Goal: Entertainment & Leisure: Consume media (video, audio)

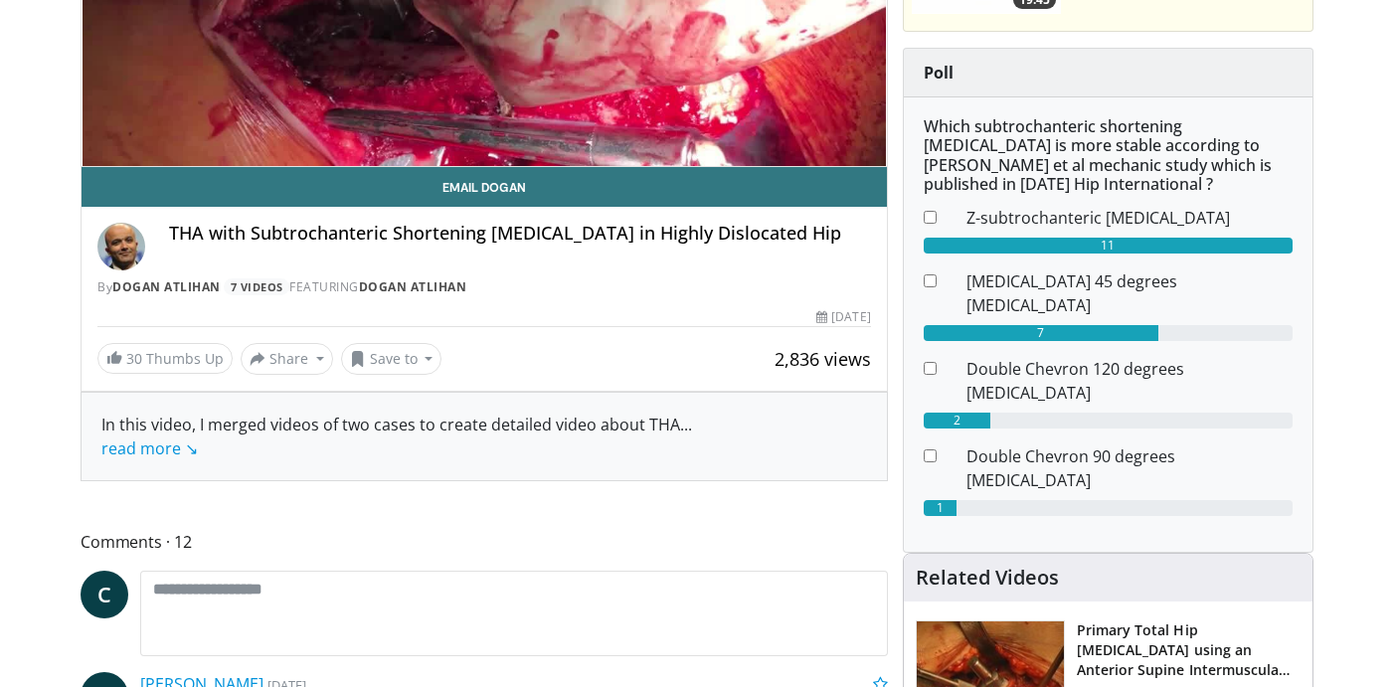
scroll to position [441, 0]
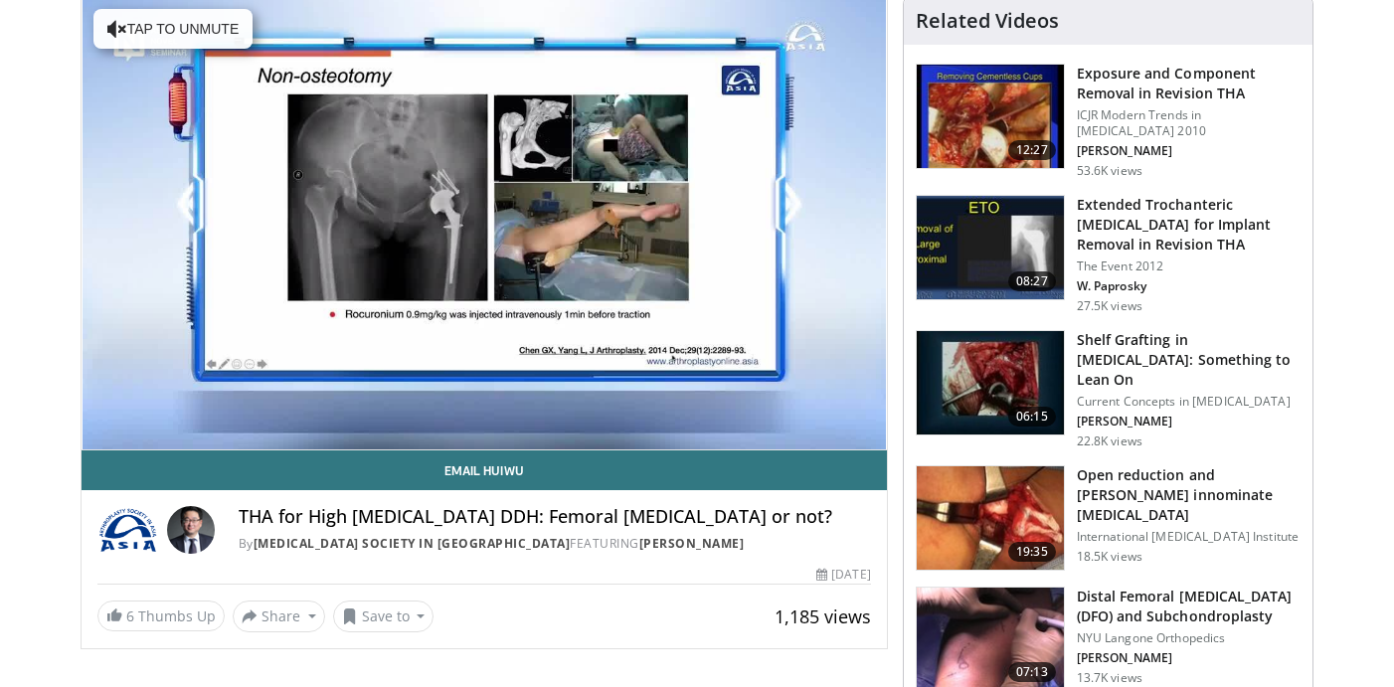
scroll to position [179, 0]
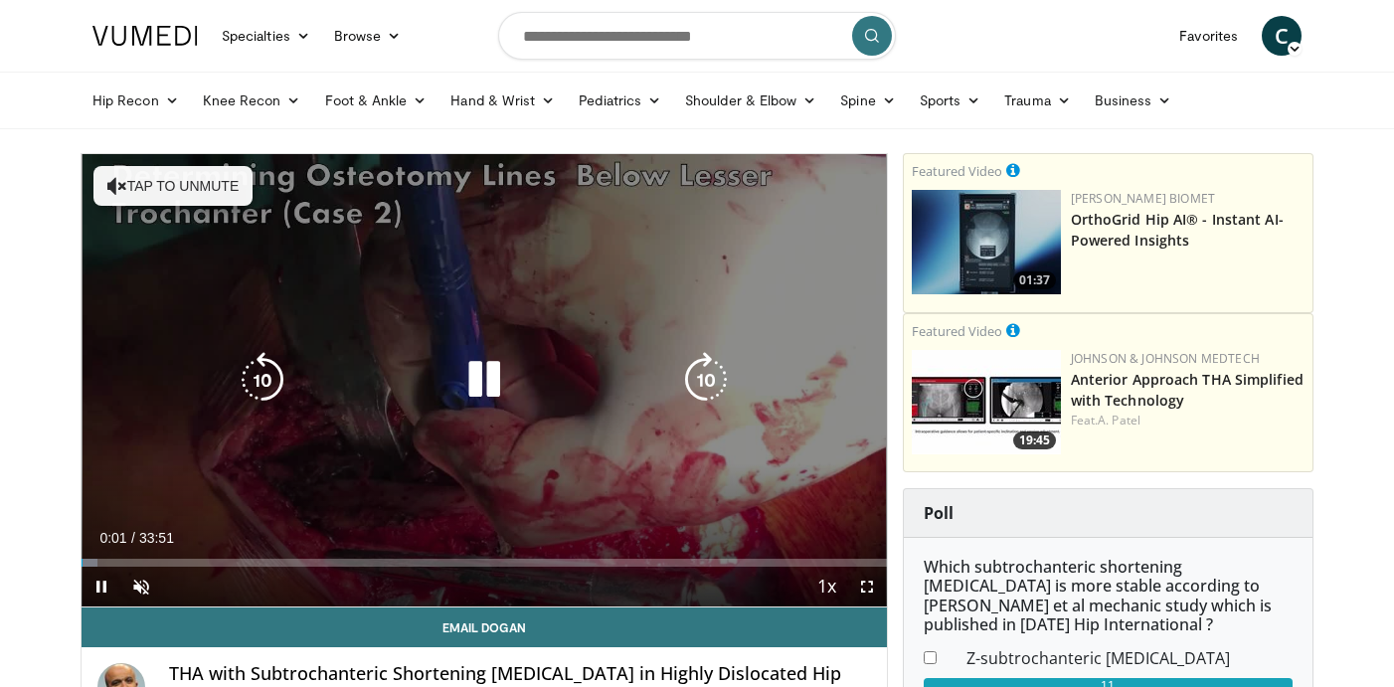
click at [223, 192] on button "Tap to unmute" at bounding box center [172, 186] width 159 height 40
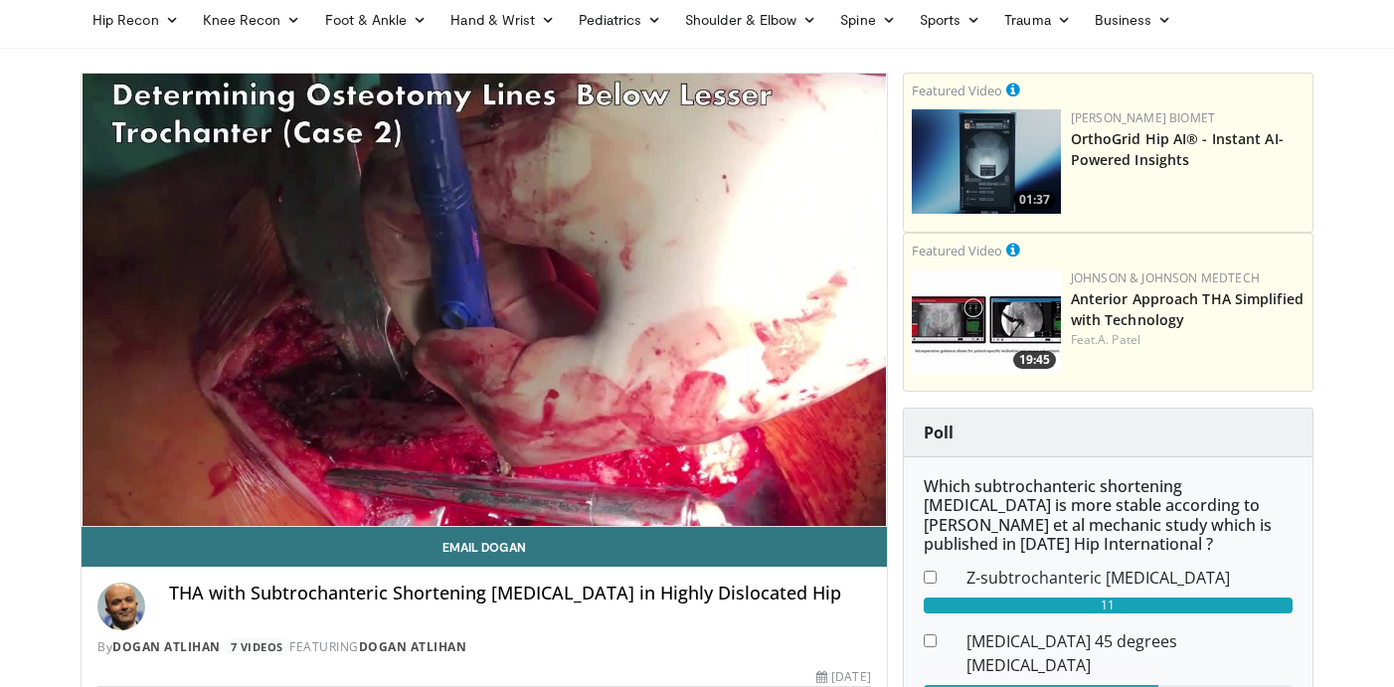
scroll to position [144, 0]
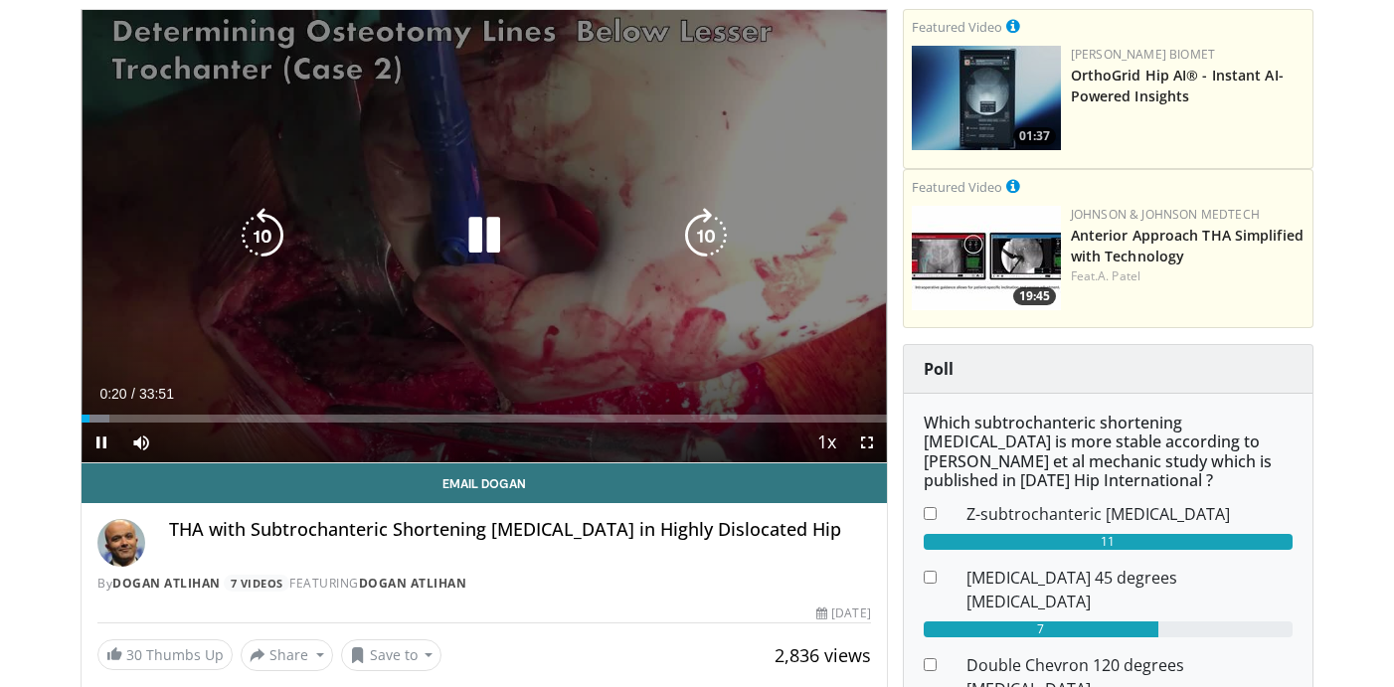
click at [483, 242] on icon "Video Player" at bounding box center [484, 236] width 56 height 56
